Goal: Check status: Check status

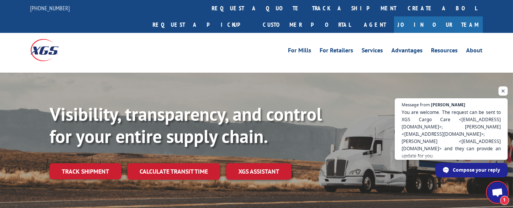
scroll to position [93, 0]
click at [500, 193] on span "Open chat" at bounding box center [497, 193] width 12 height 10
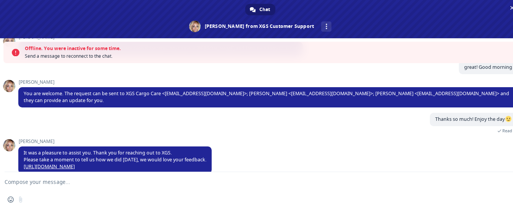
scroll to position [113, 0]
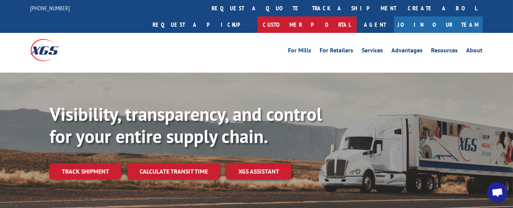
click at [357, 16] on link "Customer Portal" at bounding box center [307, 24] width 99 height 16
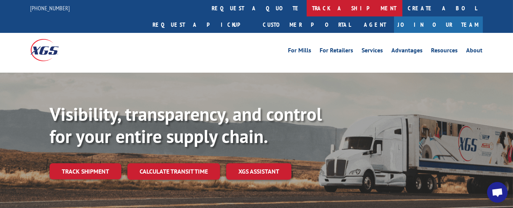
click at [307, 4] on link "track a shipment" at bounding box center [355, 8] width 96 height 16
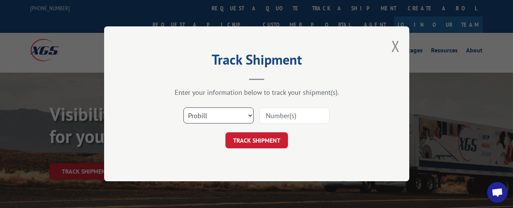
click at [218, 118] on select "Select category... Probill BOL PO" at bounding box center [219, 116] width 70 height 16
select select "bol"
click at [184, 108] on select "Select category... Probill BOL PO" at bounding box center [219, 116] width 70 height 16
click at [299, 114] on input at bounding box center [294, 116] width 70 height 16
type input "326230"
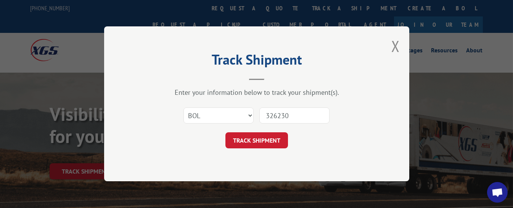
click button "TRACK SHIPMENT" at bounding box center [256, 140] width 63 height 16
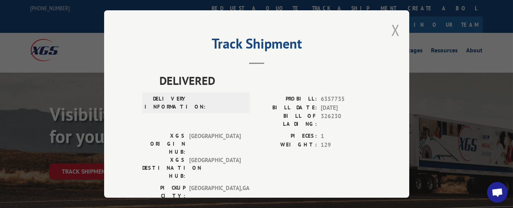
click at [392, 26] on button "Close modal" at bounding box center [395, 30] width 8 height 20
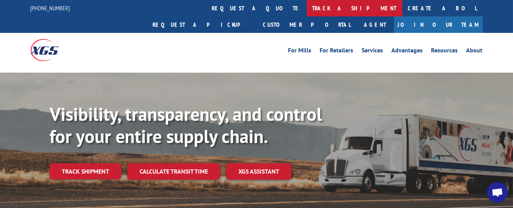
click at [307, 9] on link "track a shipment" at bounding box center [355, 8] width 96 height 16
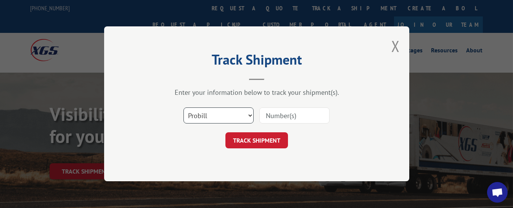
click at [229, 115] on select "Select category... Probill BOL PO" at bounding box center [219, 116] width 70 height 16
click at [184, 108] on select "Select category... Probill BOL PO" at bounding box center [219, 116] width 70 height 16
click at [281, 116] on input at bounding box center [294, 116] width 70 height 16
click at [248, 114] on select "Select category... Probill BOL PO" at bounding box center [219, 116] width 70 height 16
select select "probill"
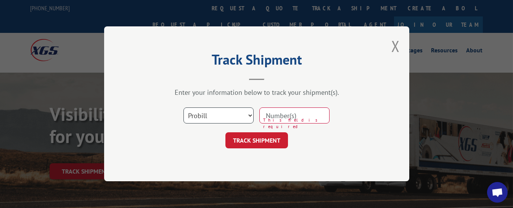
click at [184, 108] on select "Select category... Probill BOL PO" at bounding box center [219, 116] width 70 height 16
click at [265, 115] on input at bounding box center [294, 116] width 70 height 16
type input "17354989"
click button "TRACK SHIPMENT" at bounding box center [256, 140] width 63 height 16
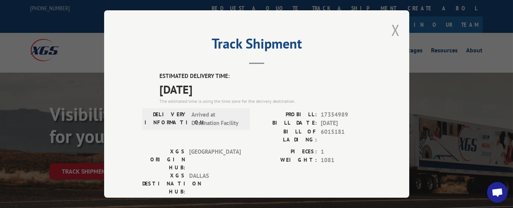
click at [391, 23] on button "Close modal" at bounding box center [395, 30] width 8 height 20
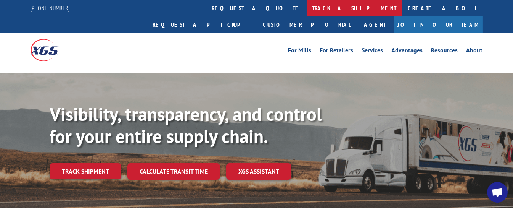
click at [307, 10] on link "track a shipment" at bounding box center [355, 8] width 96 height 16
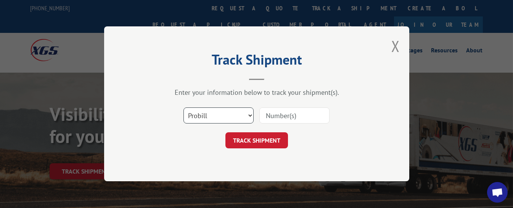
click at [236, 114] on select "Select category... Probill BOL PO" at bounding box center [219, 116] width 70 height 16
click at [276, 116] on input at bounding box center [294, 116] width 70 height 16
type input "17354988"
click button "TRACK SHIPMENT" at bounding box center [256, 140] width 63 height 16
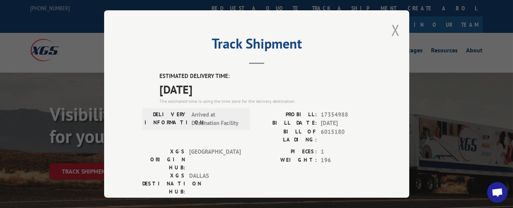
click at [393, 24] on button "Close modal" at bounding box center [395, 30] width 8 height 20
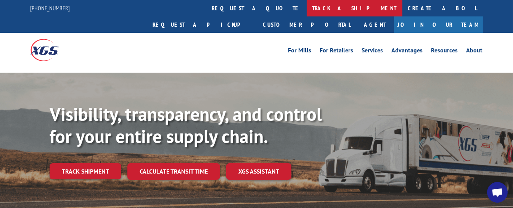
click at [307, 9] on link "track a shipment" at bounding box center [355, 8] width 96 height 16
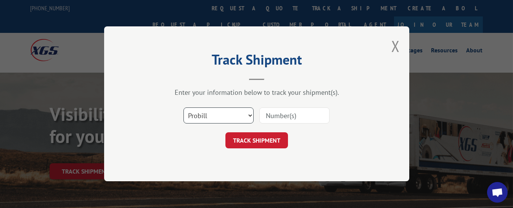
click at [239, 118] on select "Select category... Probill BOL PO" at bounding box center [219, 116] width 70 height 16
select select "bol"
click at [184, 108] on select "Select category... Probill BOL PO" at bounding box center [219, 116] width 70 height 16
click at [275, 114] on input at bounding box center [294, 116] width 70 height 16
type input "326230"
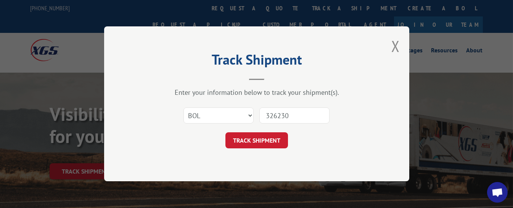
click button "TRACK SHIPMENT" at bounding box center [256, 140] width 63 height 16
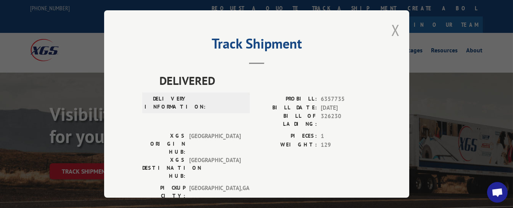
click at [392, 30] on button "Close modal" at bounding box center [395, 30] width 8 height 20
